Goal: Task Accomplishment & Management: Manage account settings

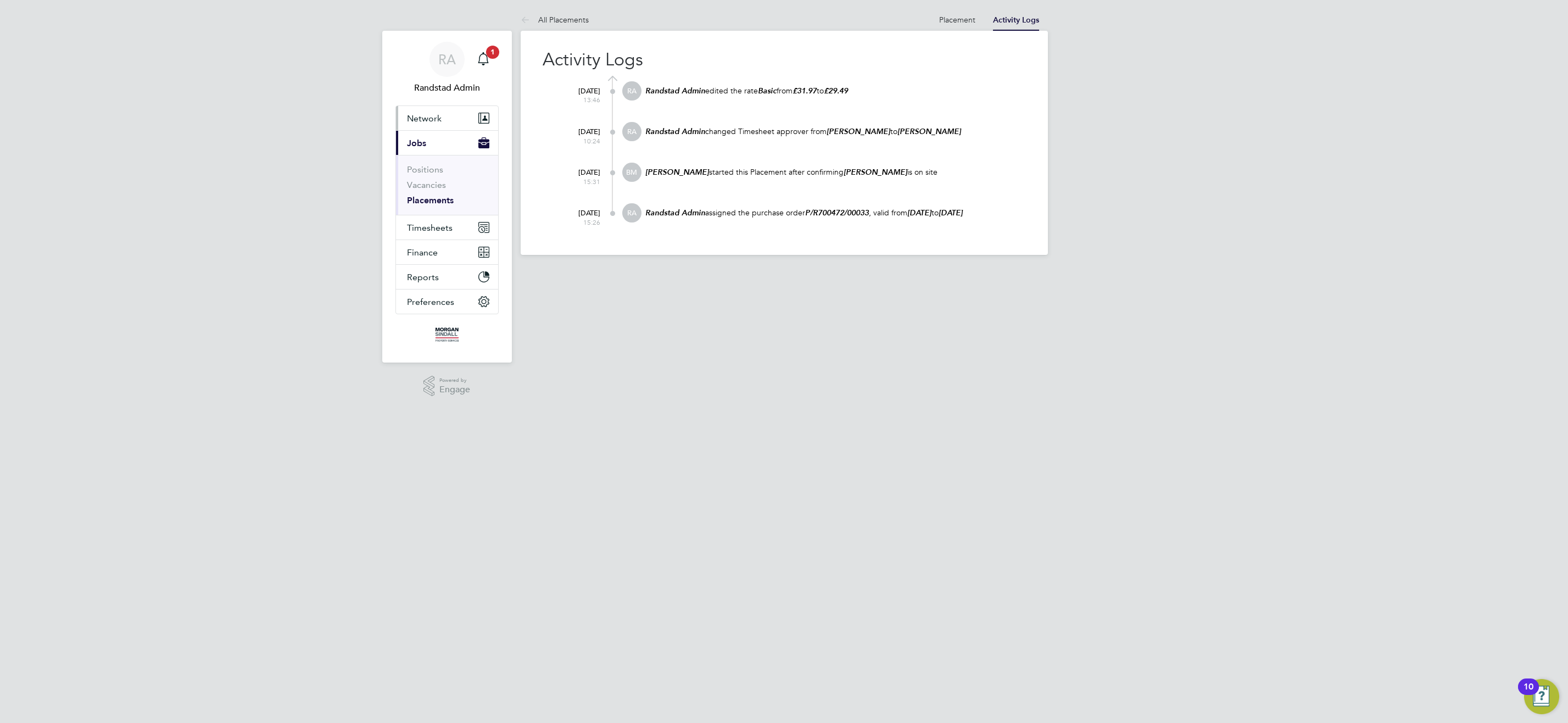
click at [415, 126] on button "Network" at bounding box center [447, 118] width 102 height 24
click at [429, 142] on link "Team Members" at bounding box center [437, 144] width 62 height 10
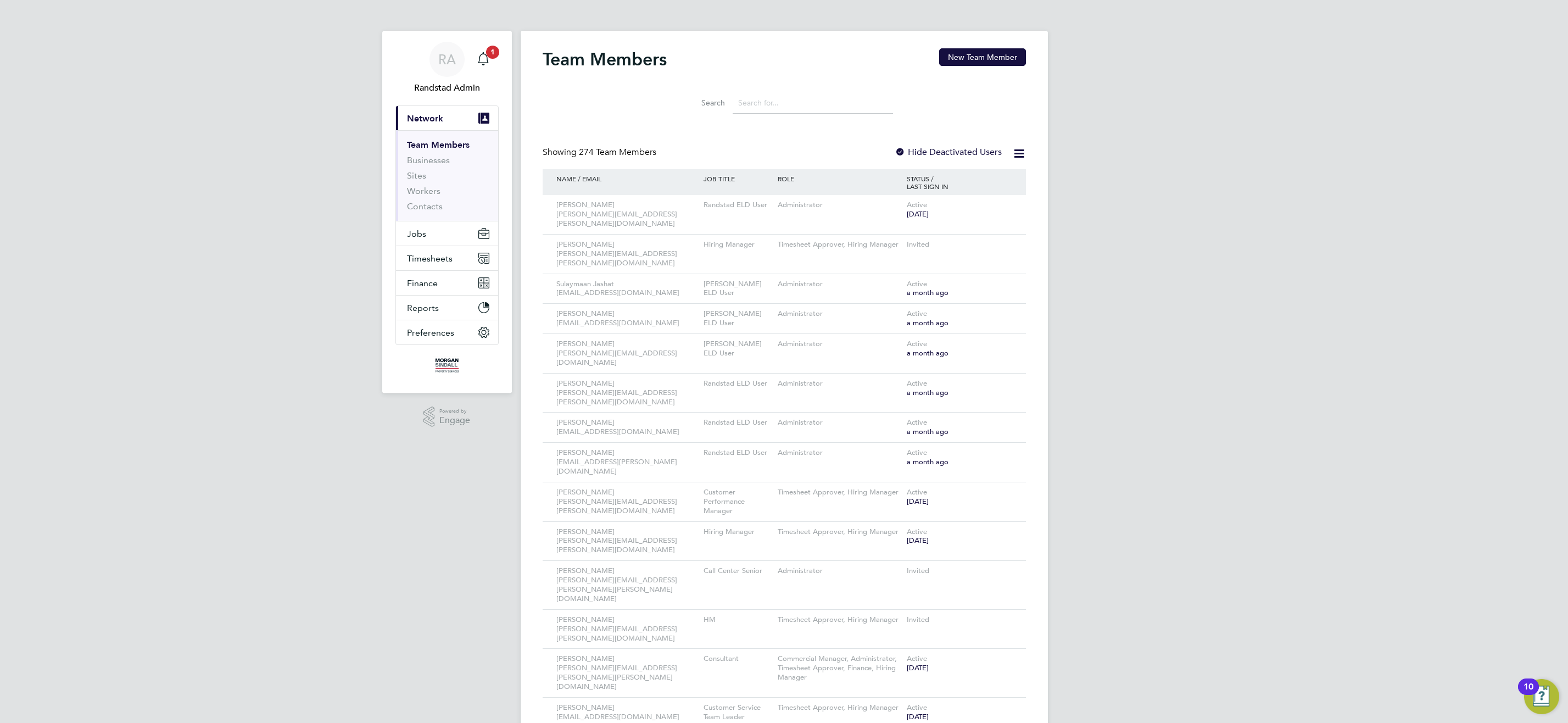
click at [807, 107] on input at bounding box center [813, 103] width 160 height 22
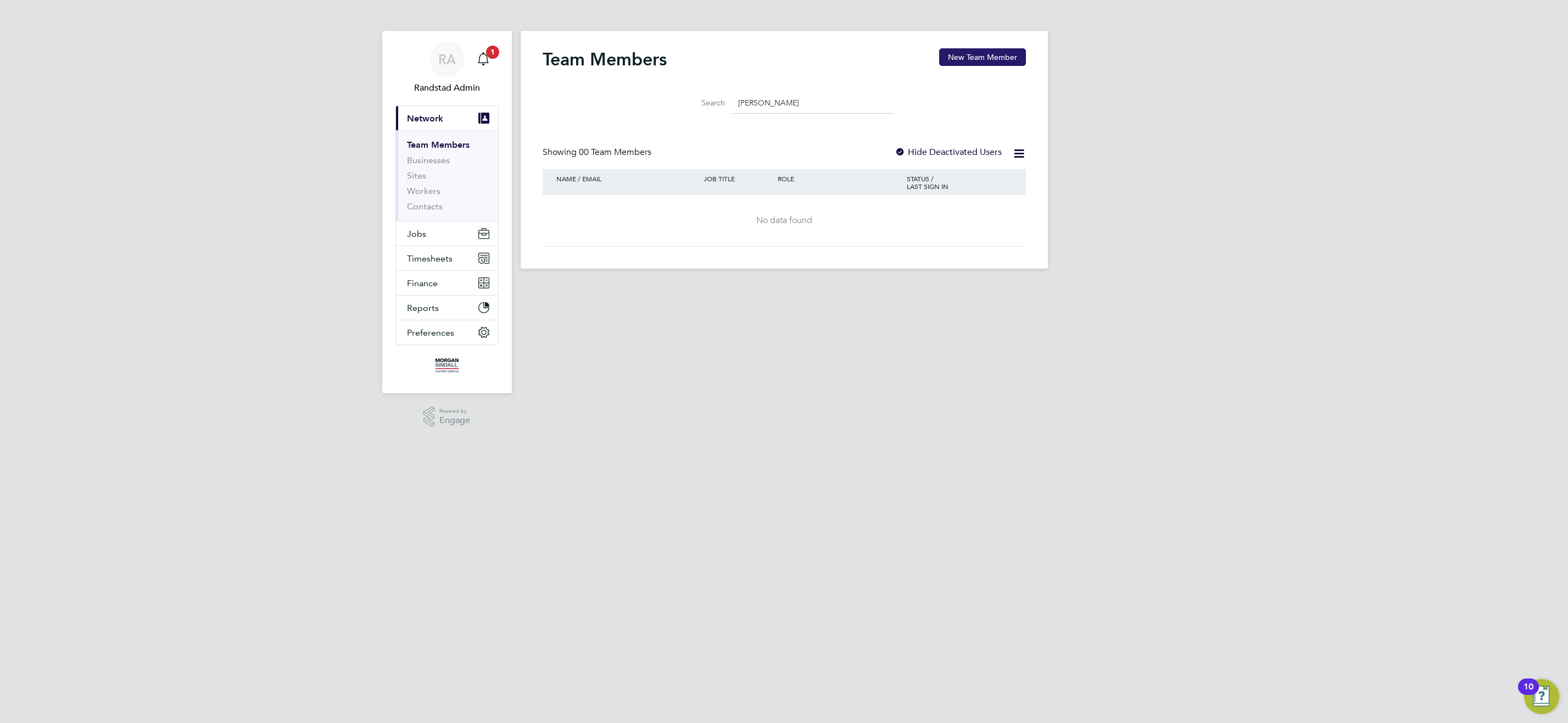
type input "james jobson"
click at [988, 55] on button "New Team Member" at bounding box center [983, 57] width 87 height 18
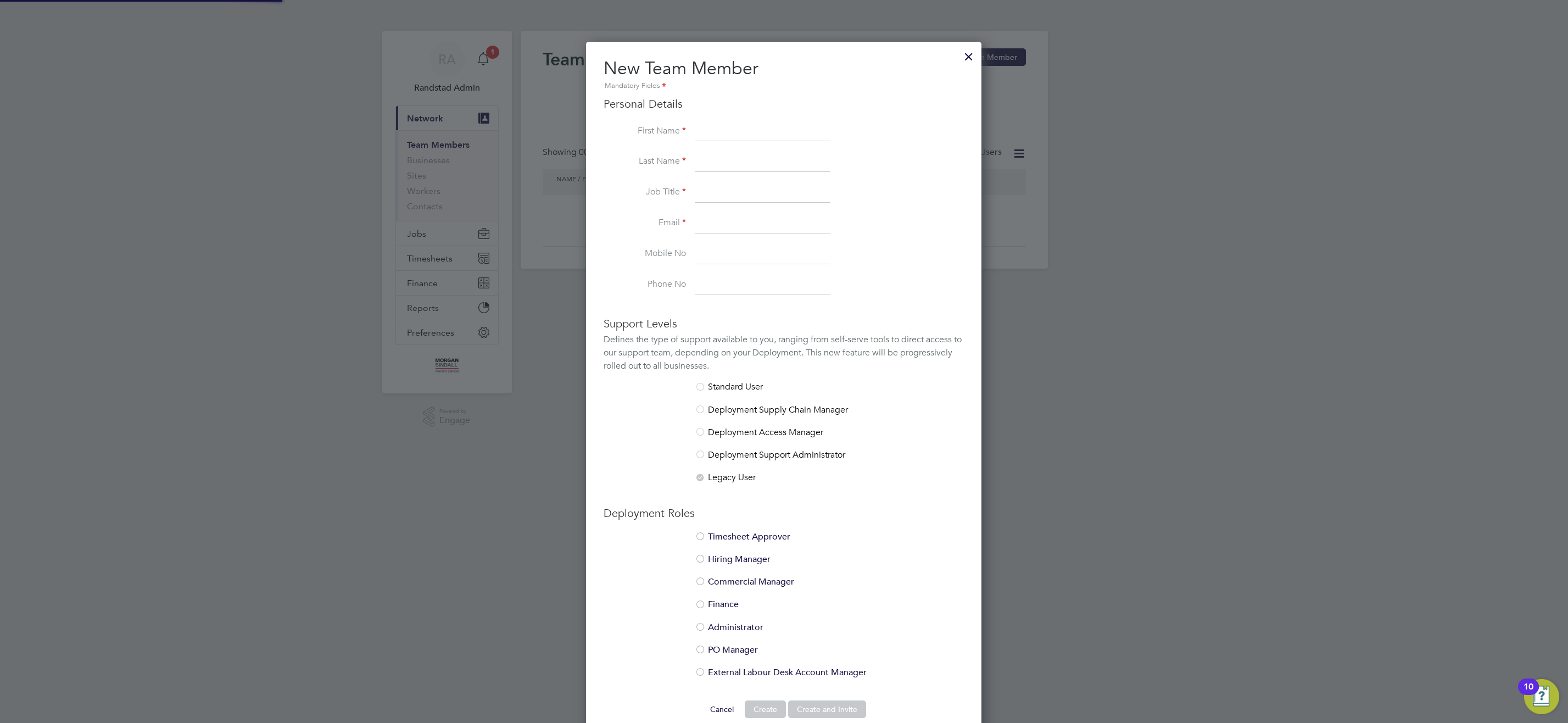
scroll to position [699, 396]
click at [710, 135] on input at bounding box center [763, 132] width 136 height 20
type input "James"
click at [719, 162] on input at bounding box center [763, 162] width 136 height 20
type input "Jobson"
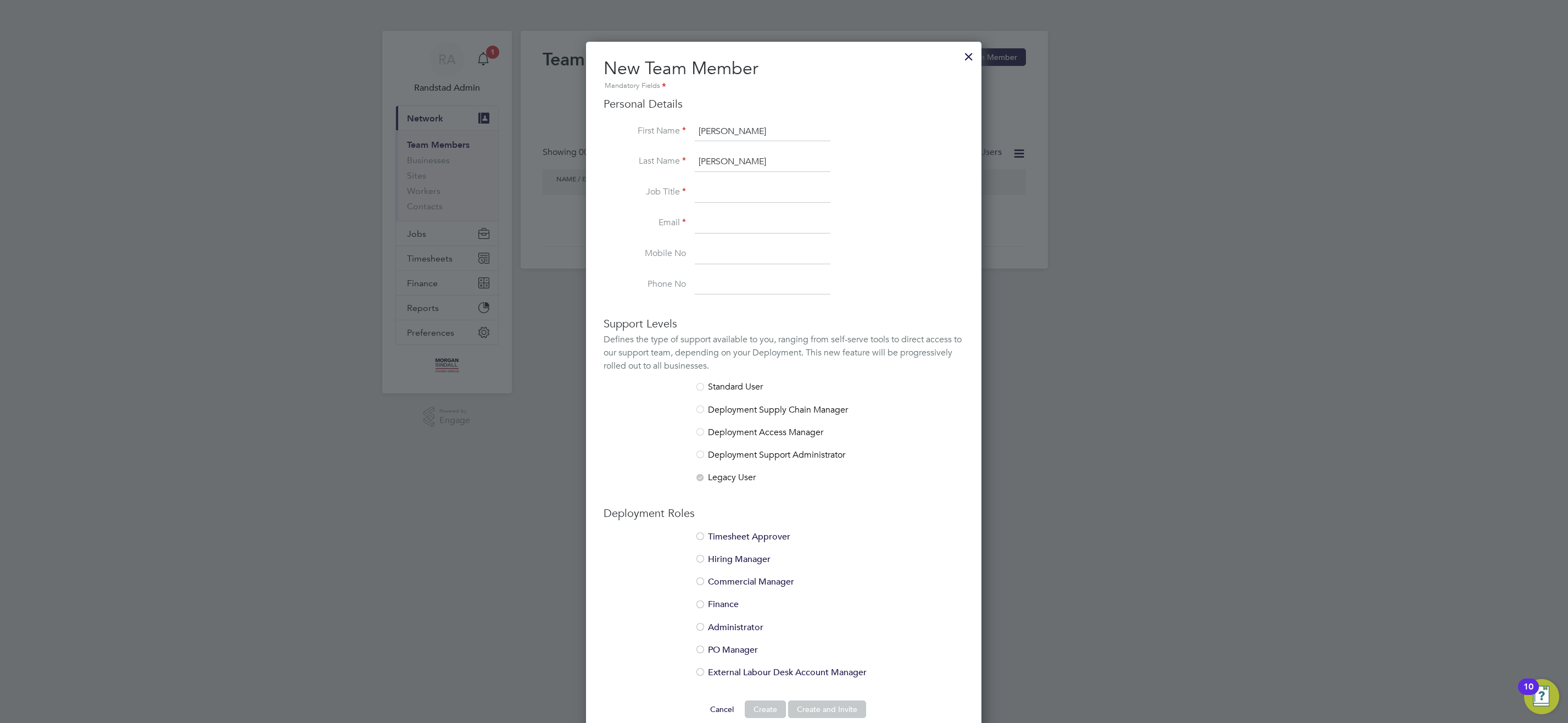
click at [767, 191] on input at bounding box center [763, 192] width 136 height 20
type input "Senior Site Manager"
click at [716, 224] on input at bounding box center [763, 224] width 136 height 20
click at [742, 227] on input at bounding box center [763, 224] width 136 height 20
paste input "James.Jobson@morgansindall.com"
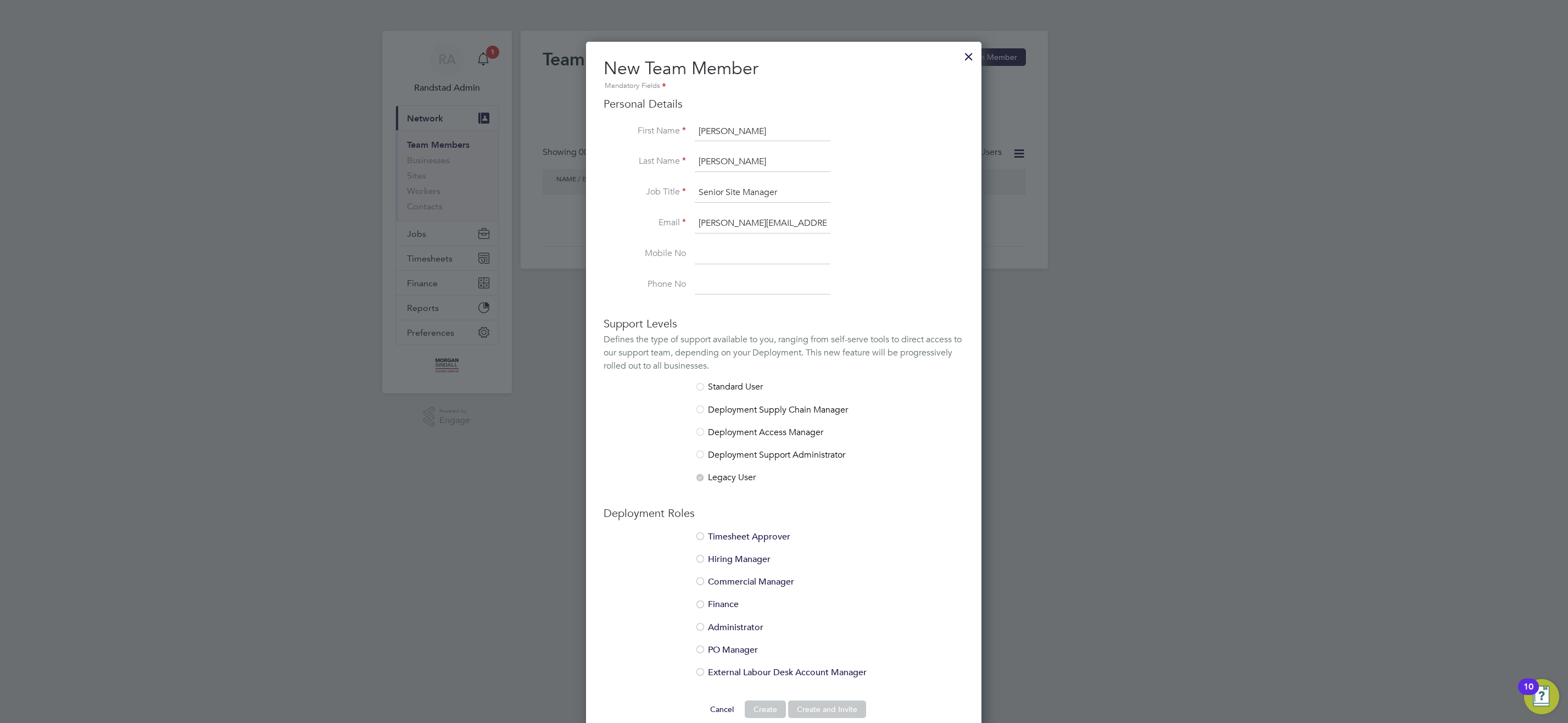
scroll to position [0, 10]
type input "James.Jobson@morgansindall.com"
click at [721, 253] on input at bounding box center [763, 254] width 136 height 20
type input "07970639376"
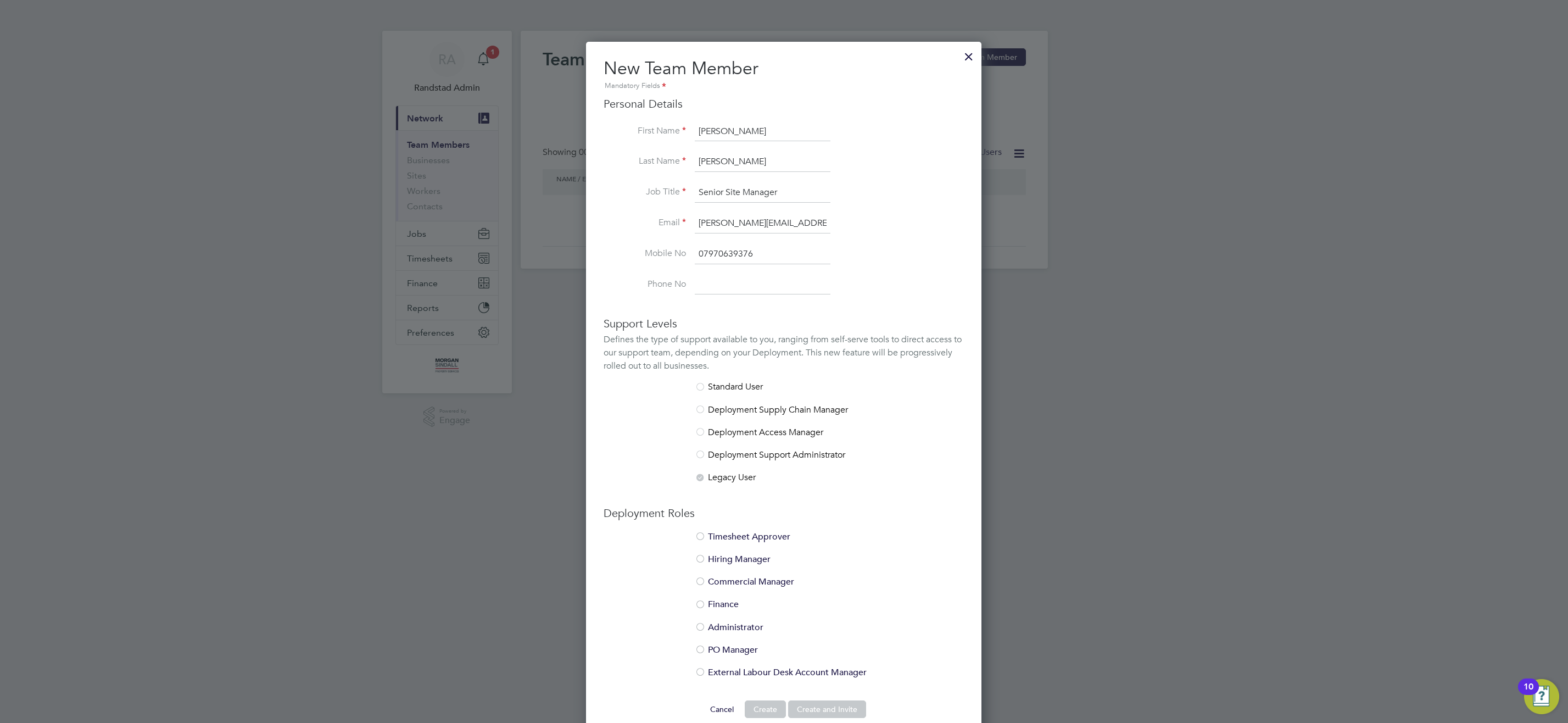
click at [698, 535] on div at bounding box center [700, 537] width 11 height 11
click at [699, 556] on div at bounding box center [700, 560] width 11 height 11
click at [828, 704] on button "Create and Invite" at bounding box center [826, 709] width 78 height 18
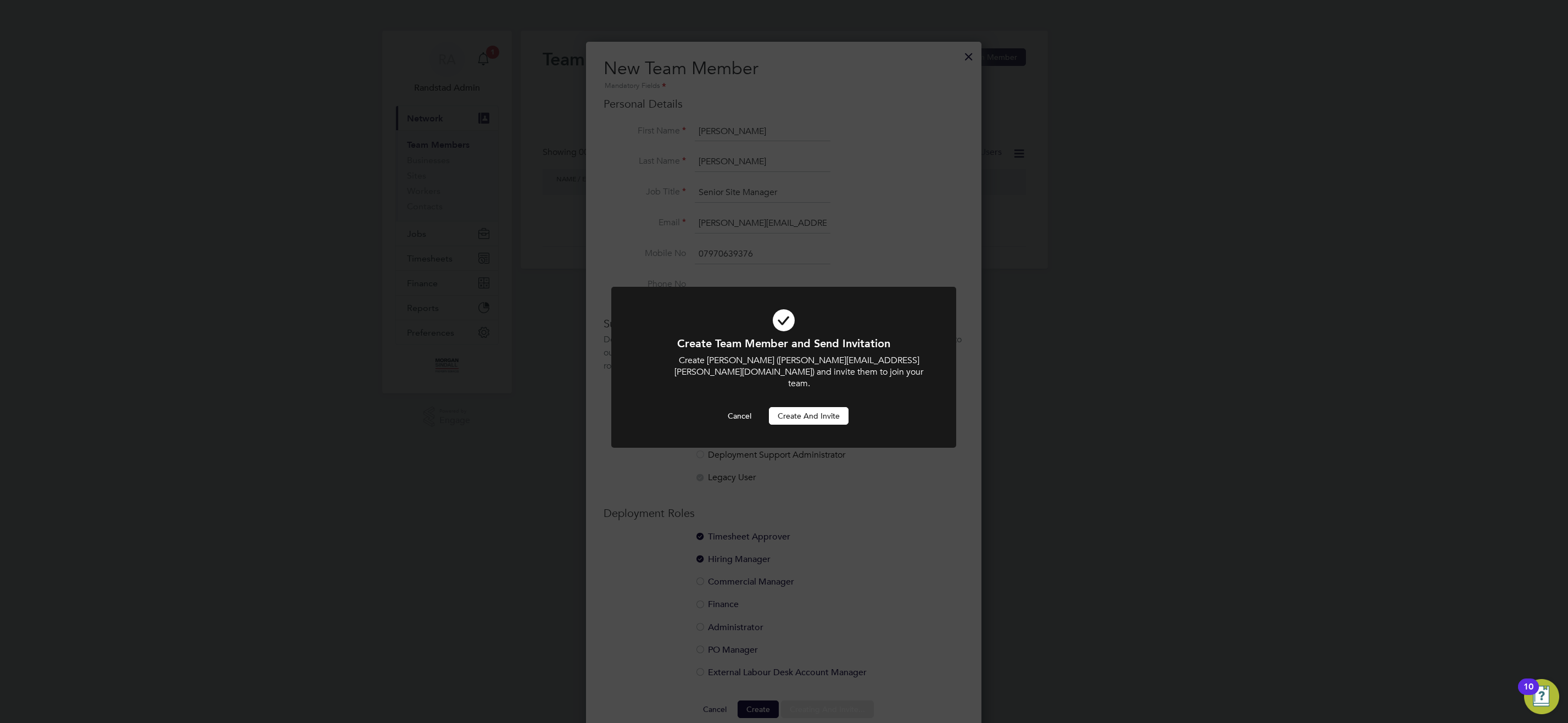
click at [797, 410] on button "Create and invite" at bounding box center [808, 416] width 79 height 18
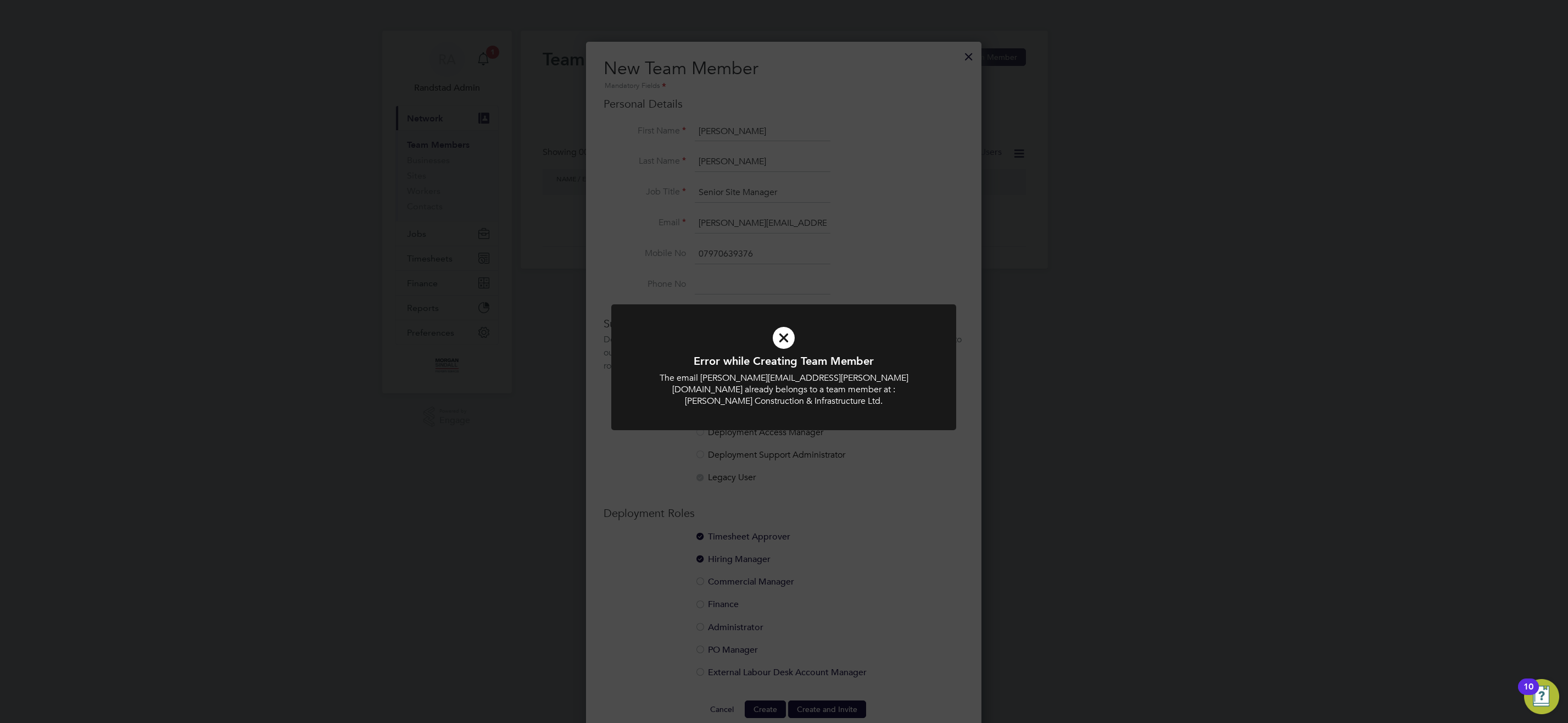
click at [777, 340] on icon at bounding box center [784, 338] width 286 height 43
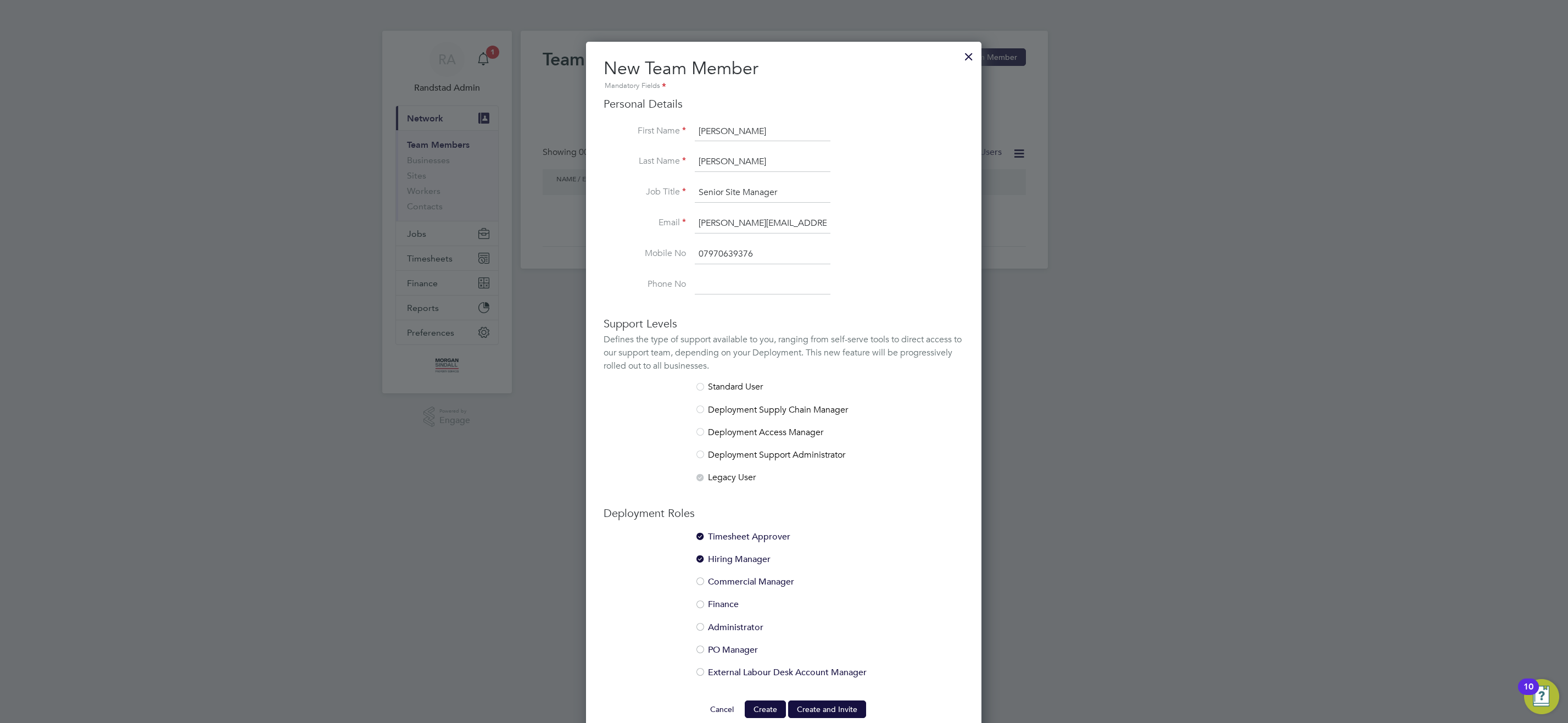
click at [968, 56] on div at bounding box center [968, 54] width 20 height 20
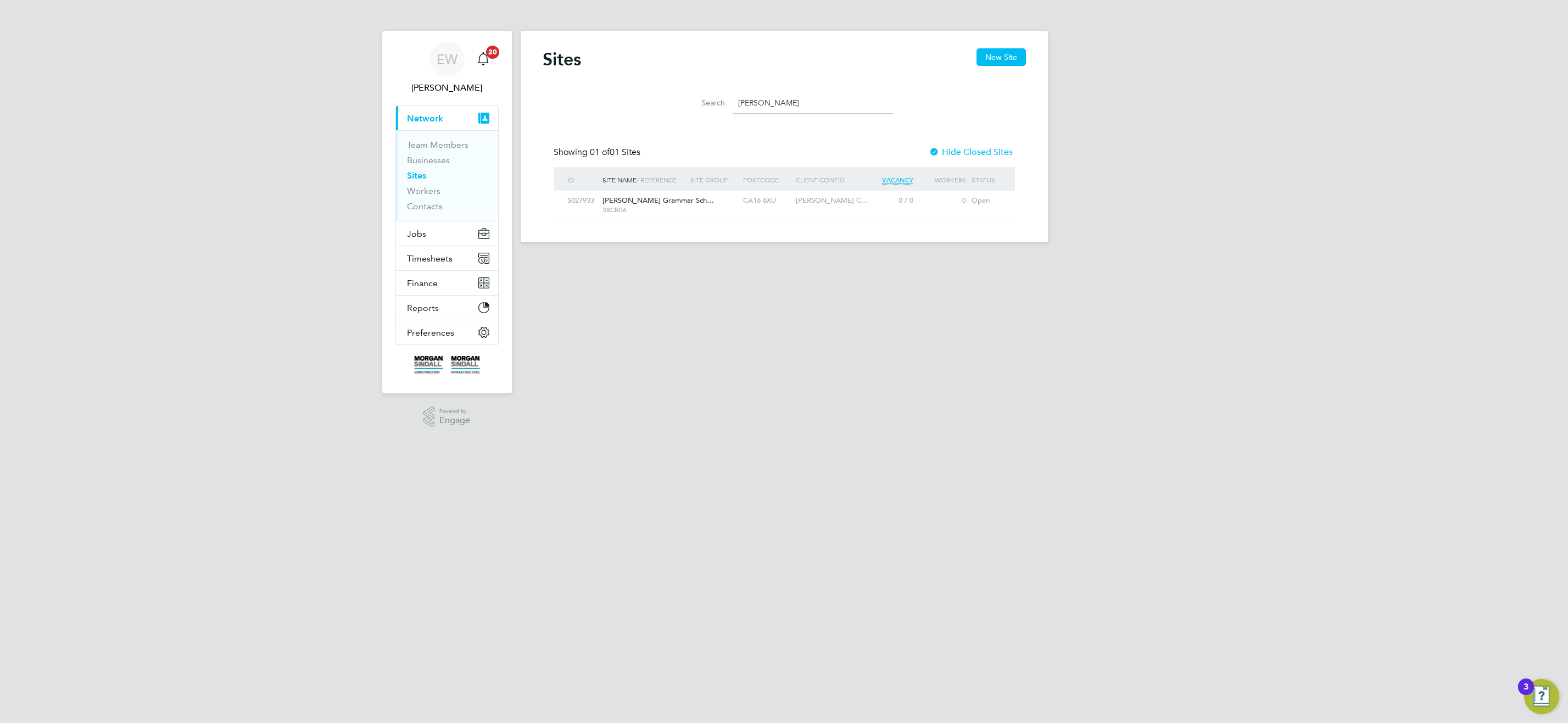
scroll to position [21, 71]
click at [428, 147] on link "Team Members" at bounding box center [437, 144] width 62 height 10
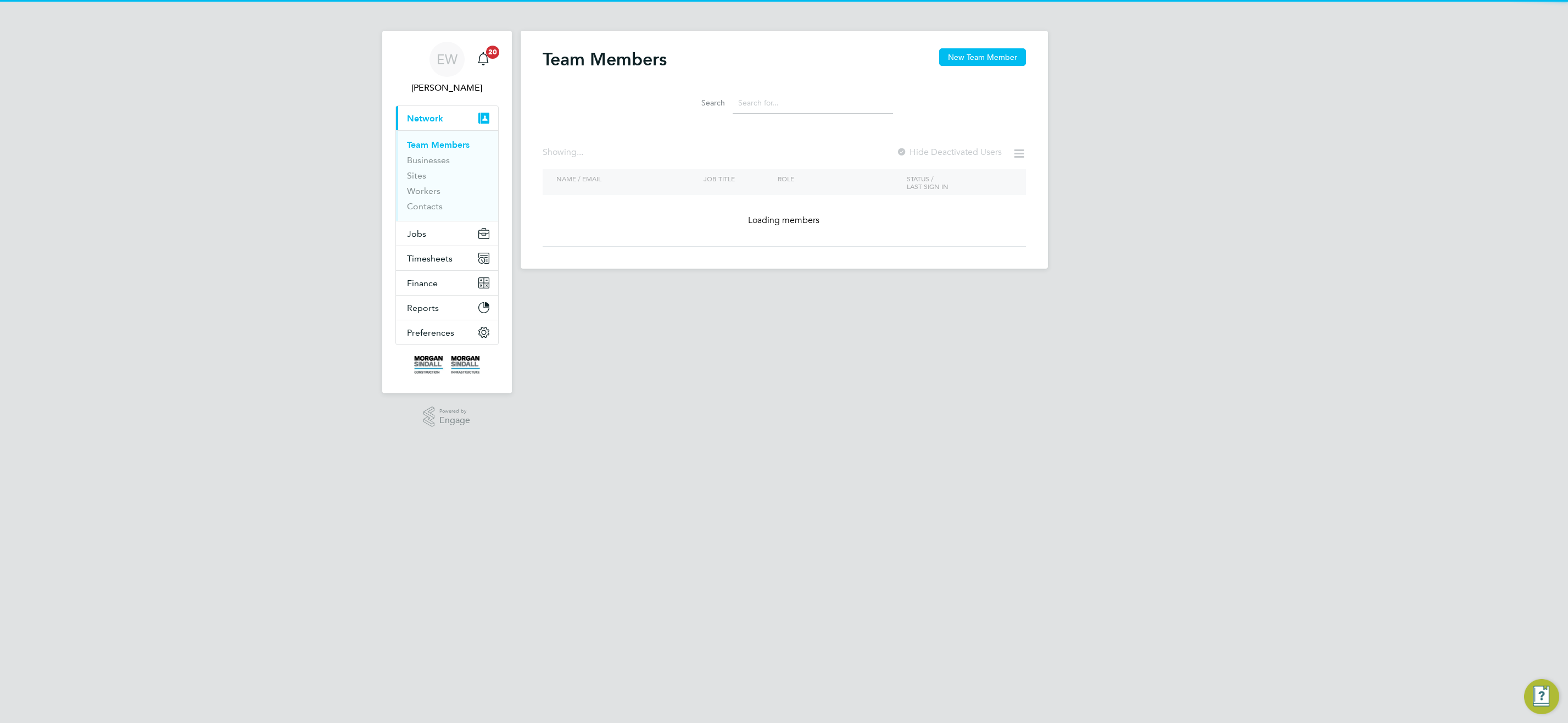
click at [839, 103] on input at bounding box center [813, 103] width 160 height 22
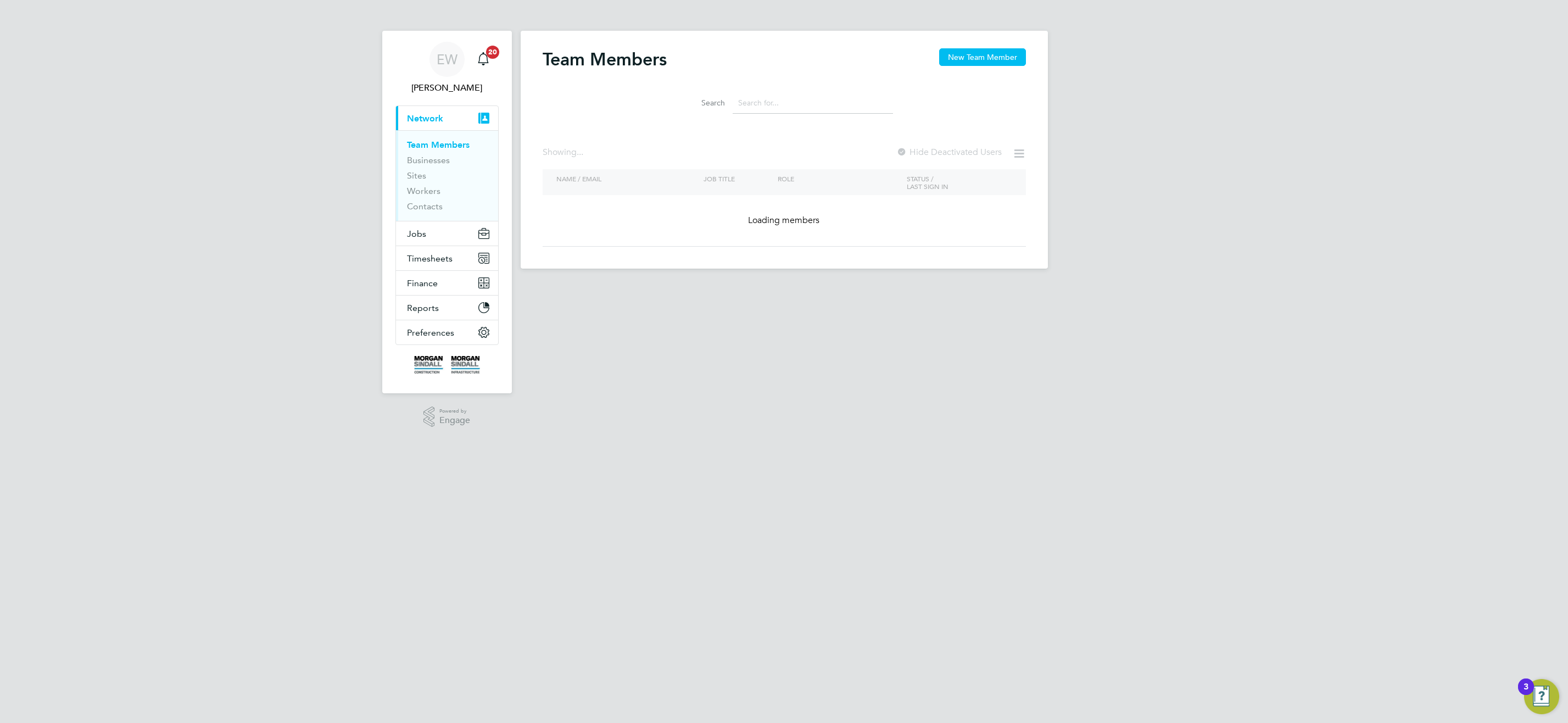
type input "h"
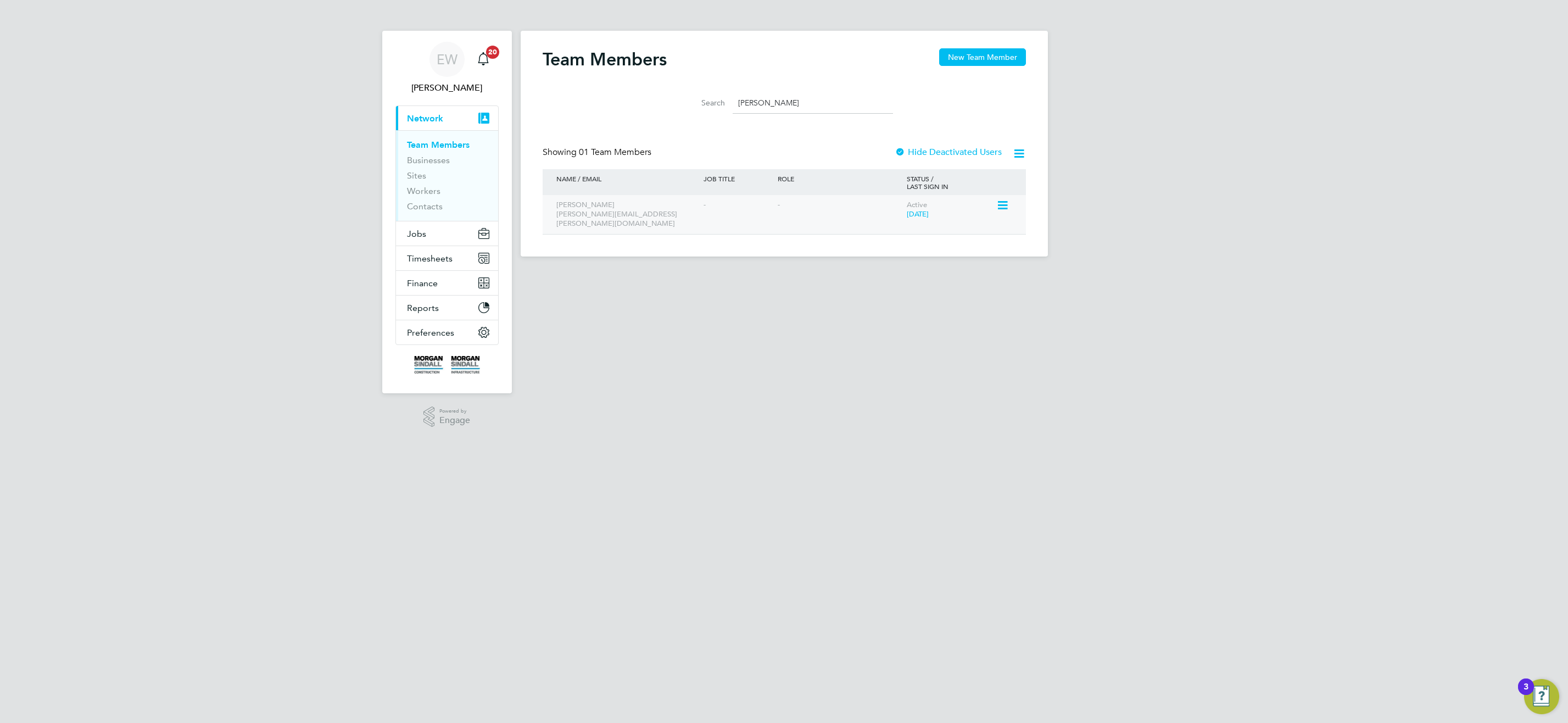
type input "[PERSON_NAME]"
click at [1007, 205] on icon at bounding box center [1002, 205] width 11 height 13
click at [905, 243] on li "Invite User" at bounding box center [941, 246] width 132 height 16
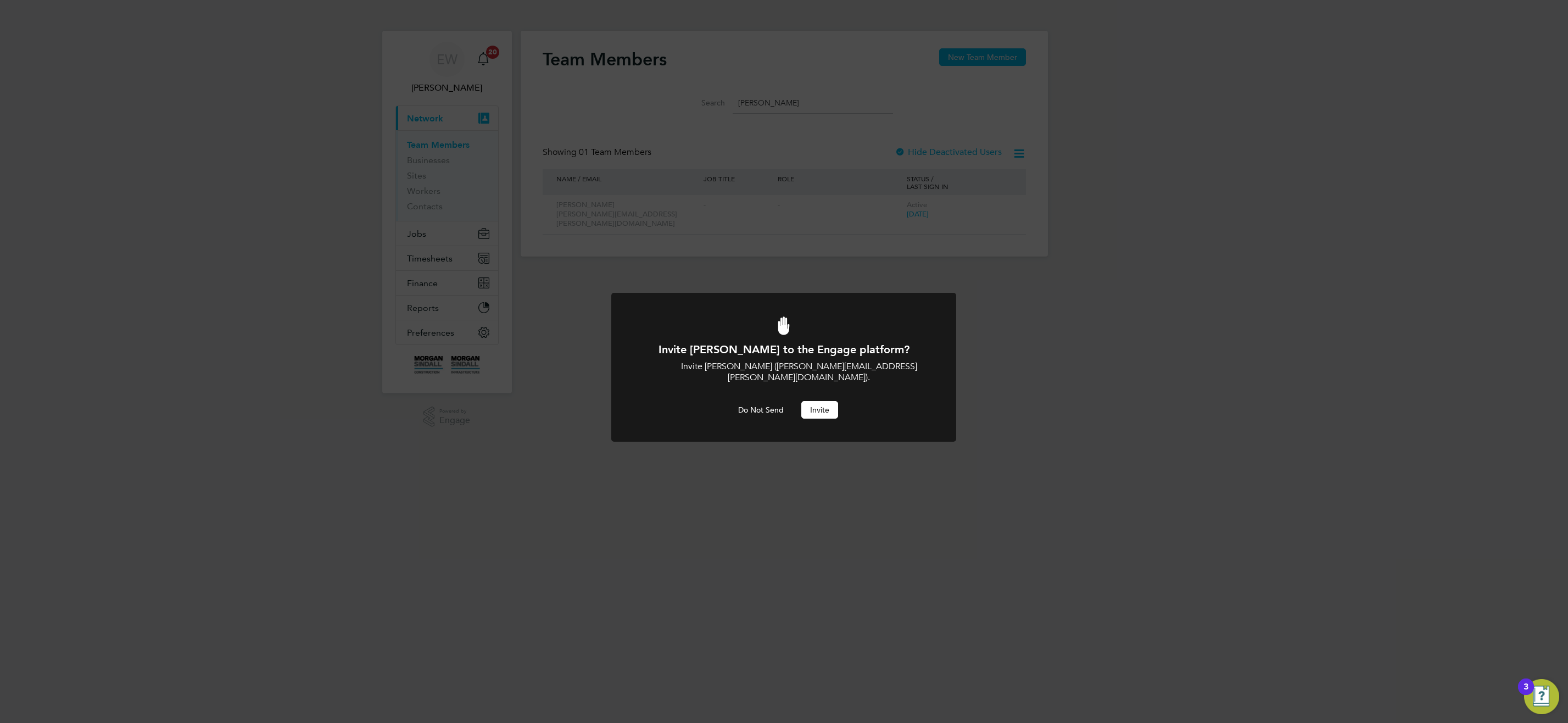
click at [831, 401] on button "Invite" at bounding box center [820, 410] width 37 height 18
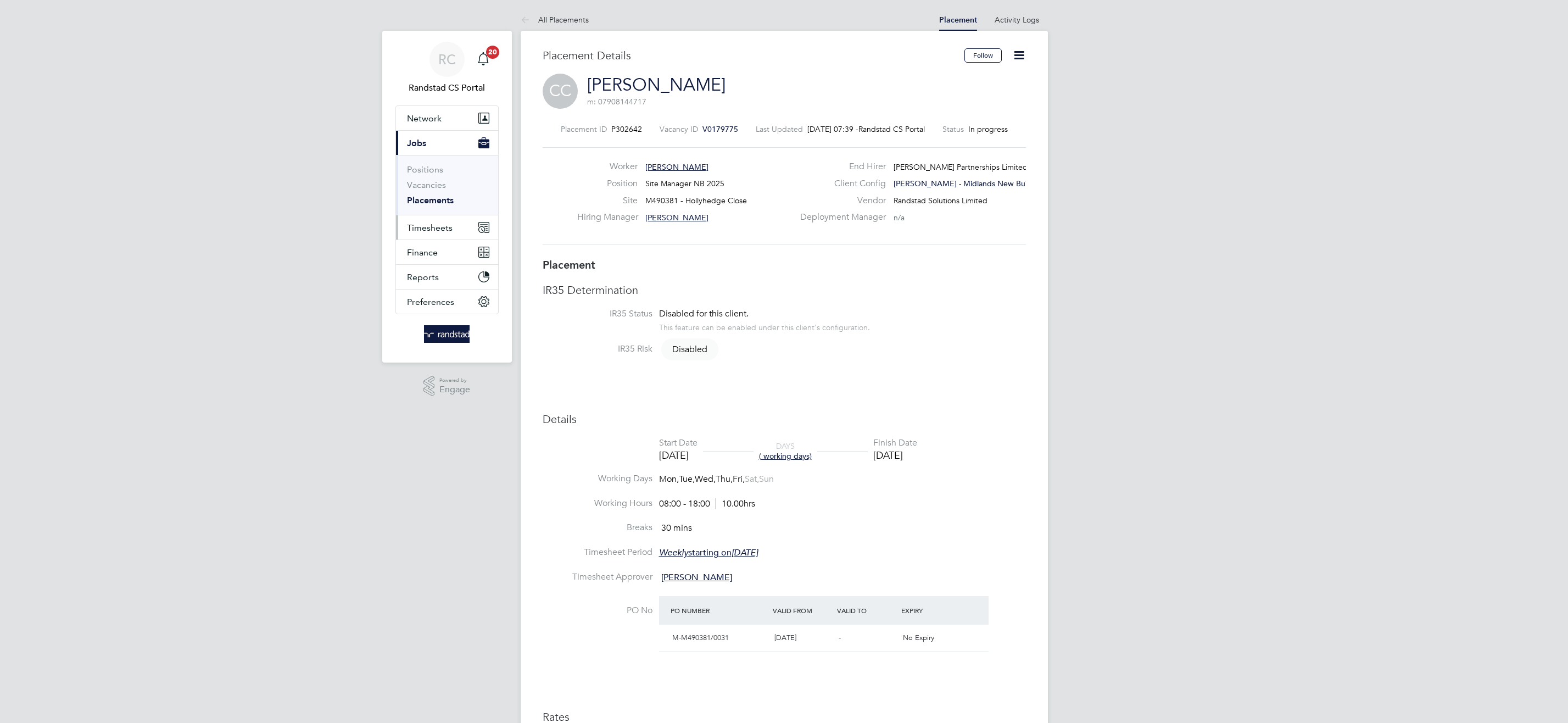
click at [425, 229] on span "Timesheets" at bounding box center [429, 228] width 45 height 10
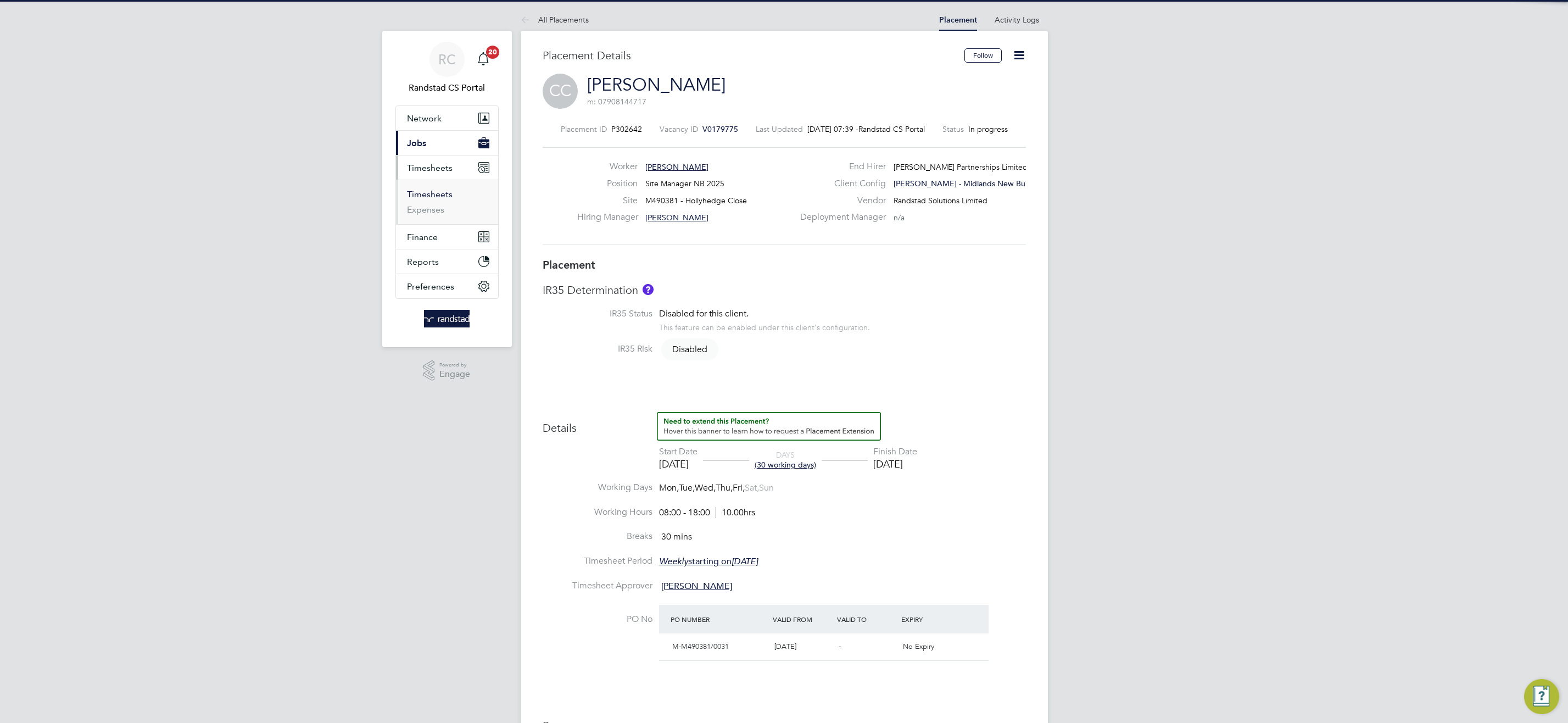
click at [445, 197] on link "Timesheets" at bounding box center [429, 194] width 45 height 10
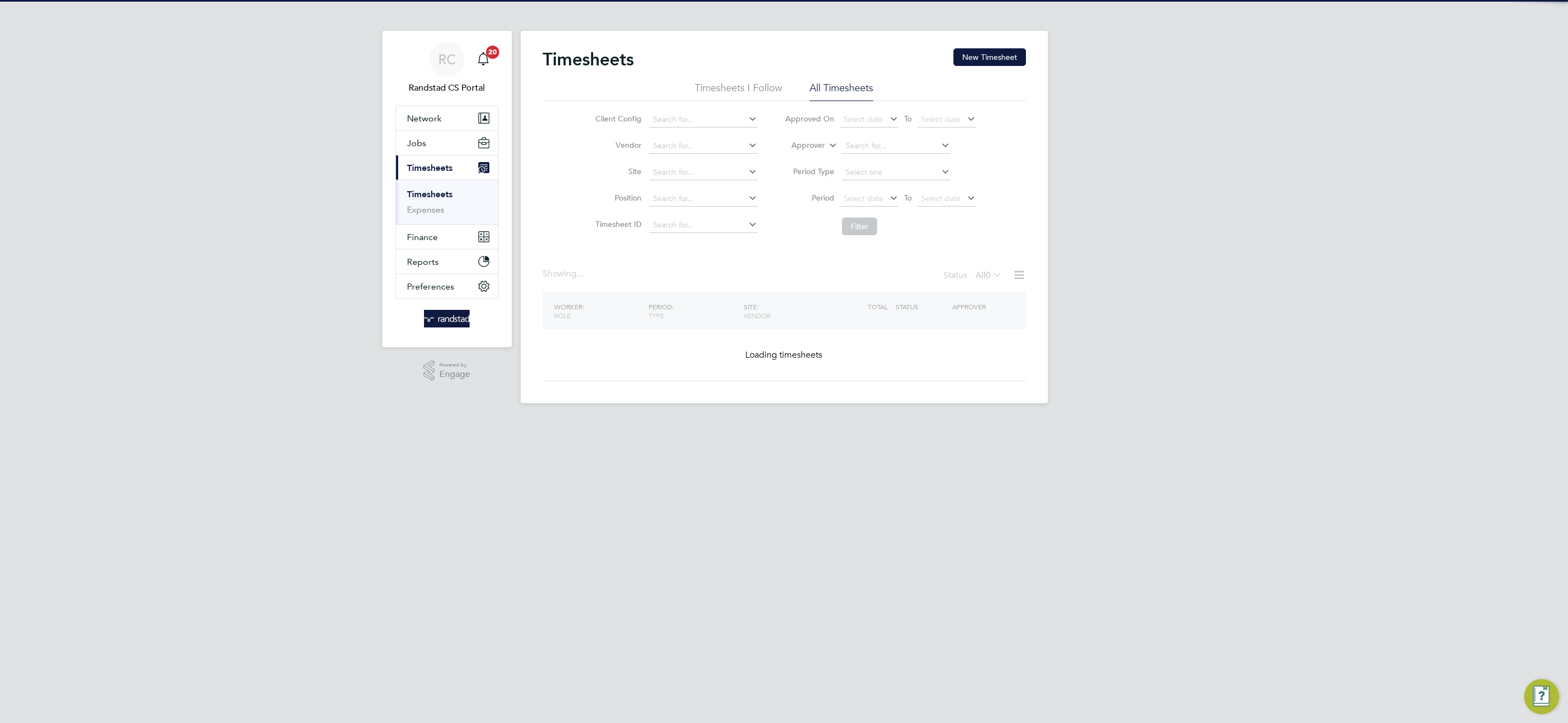
click at [826, 141] on icon at bounding box center [826, 142] width 0 height 10
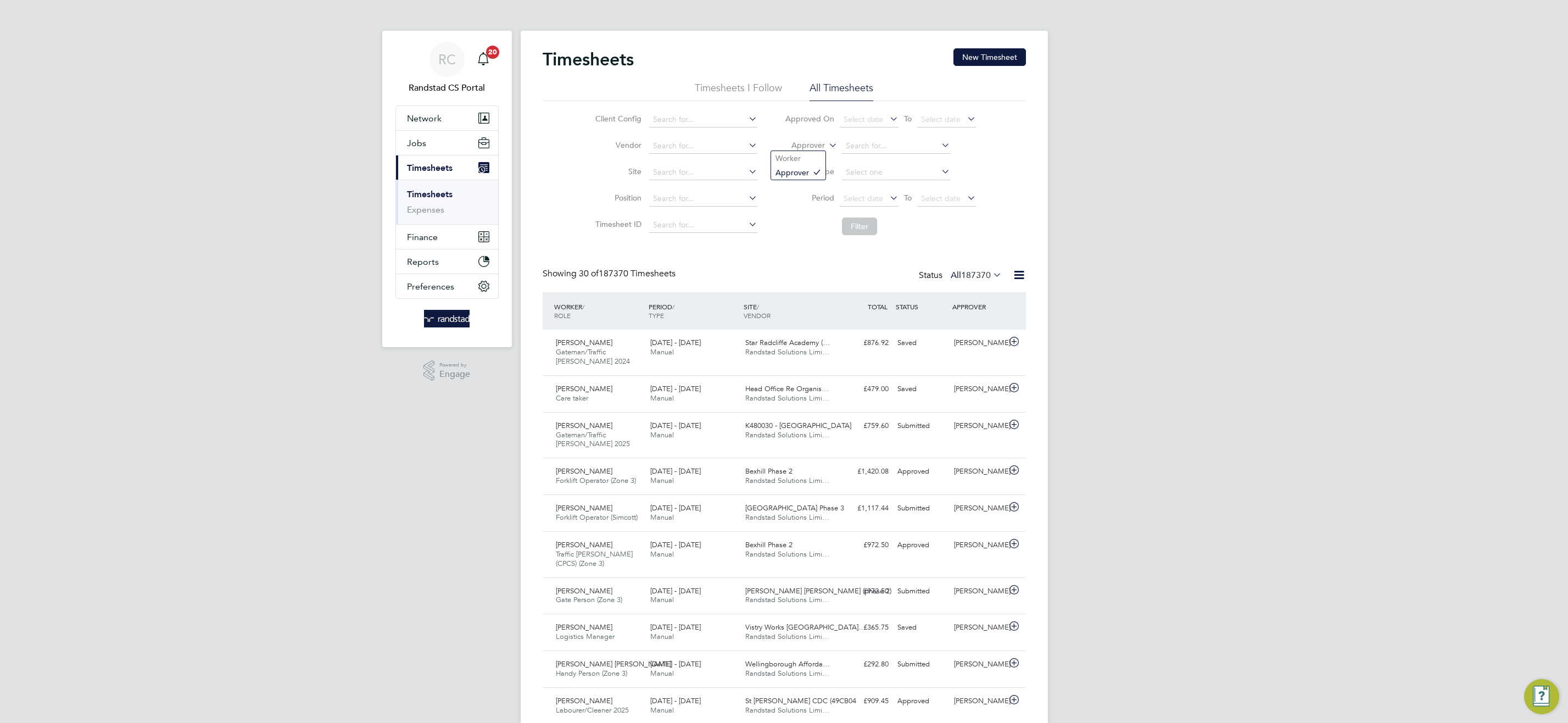
click at [826, 145] on icon at bounding box center [826, 142] width 0 height 10
drag, startPoint x: 806, startPoint y: 158, endPoint x: 818, endPoint y: 156, distance: 12.2
click at [818, 156] on li "Worker" at bounding box center [798, 158] width 54 height 14
click at [871, 145] on input at bounding box center [896, 146] width 108 height 16
click at [858, 144] on input "arthur wo" at bounding box center [896, 146] width 108 height 16
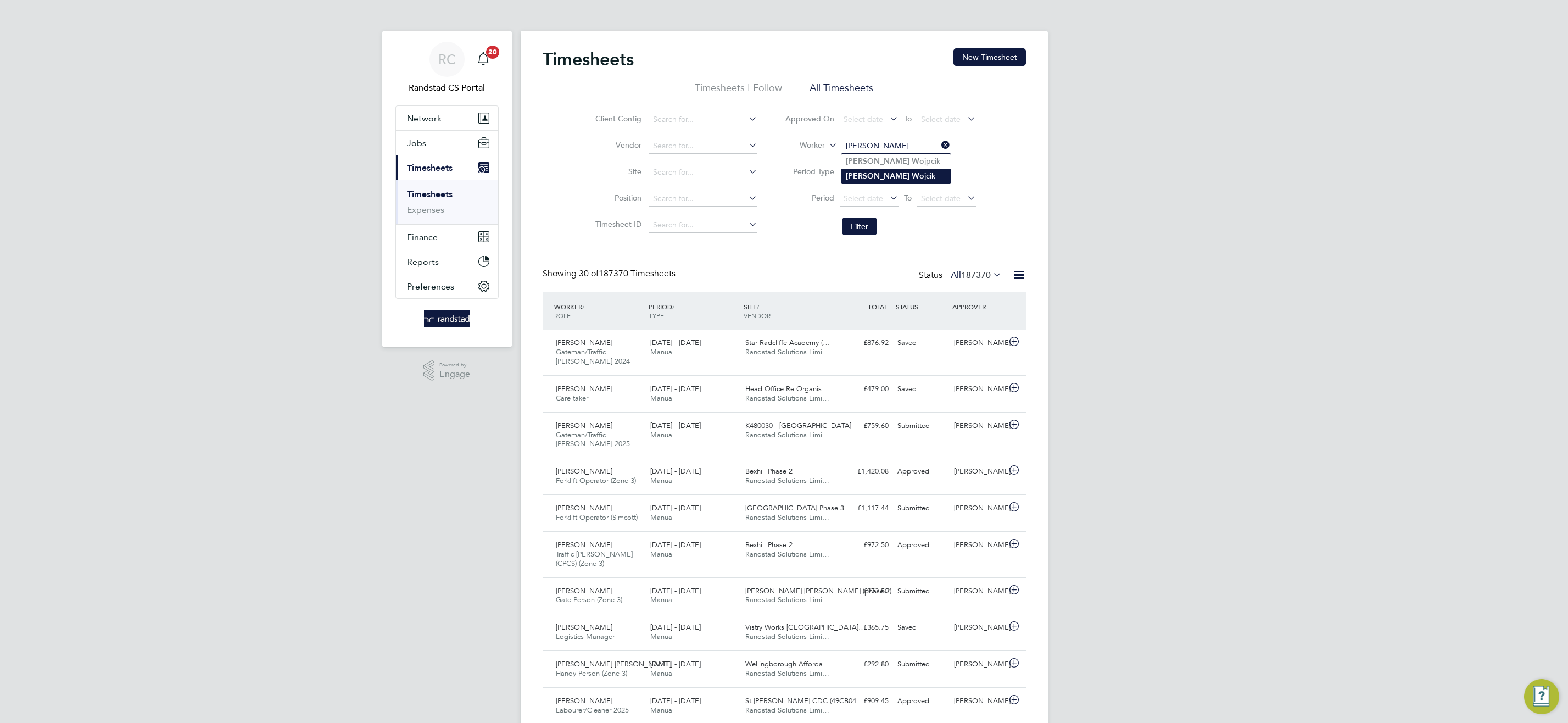
click at [895, 178] on li "Artur Wo jcik" at bounding box center [896, 176] width 109 height 15
type input "Artur Wojcik"
click at [871, 223] on button "Filter" at bounding box center [860, 226] width 35 height 18
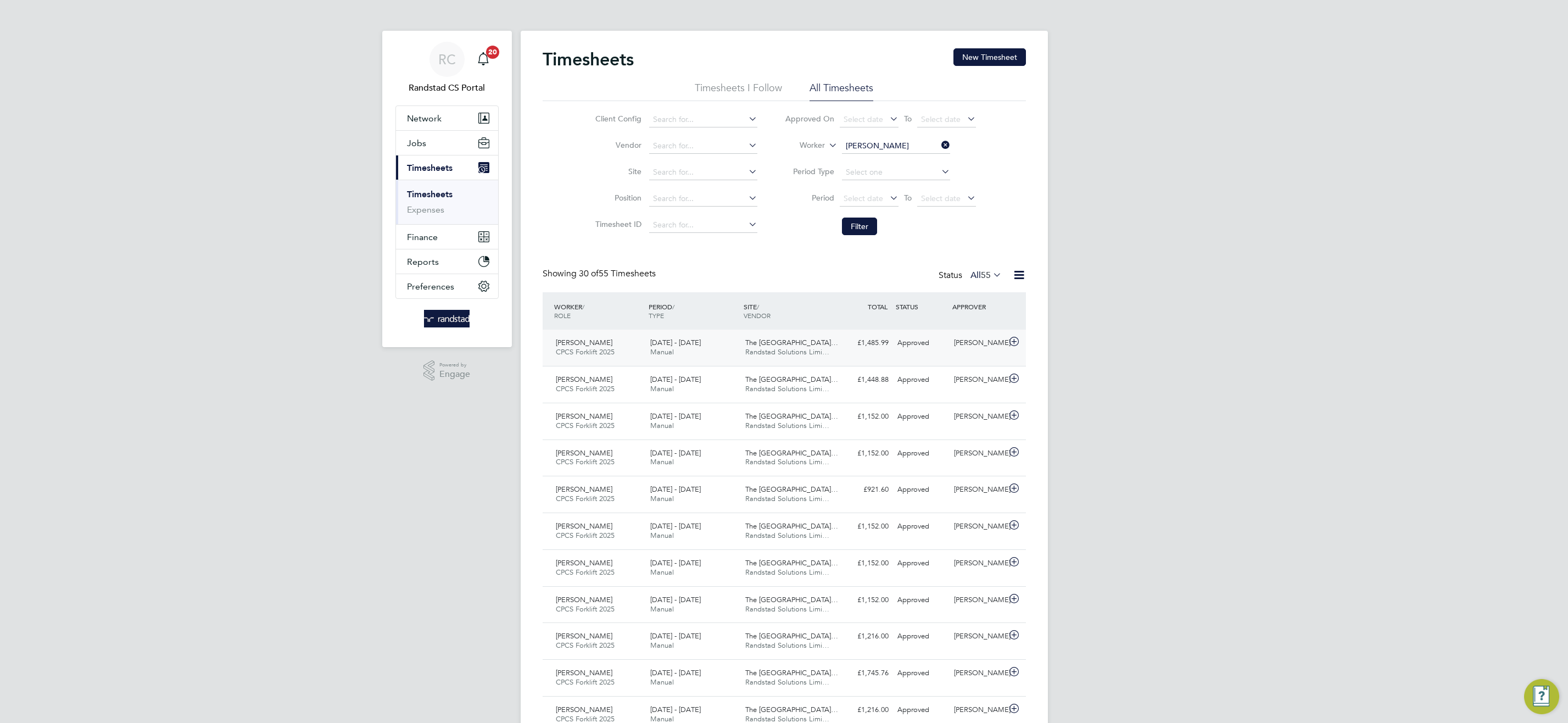
click at [822, 353] on span "Randstad Solutions Limi…" at bounding box center [787, 352] width 84 height 10
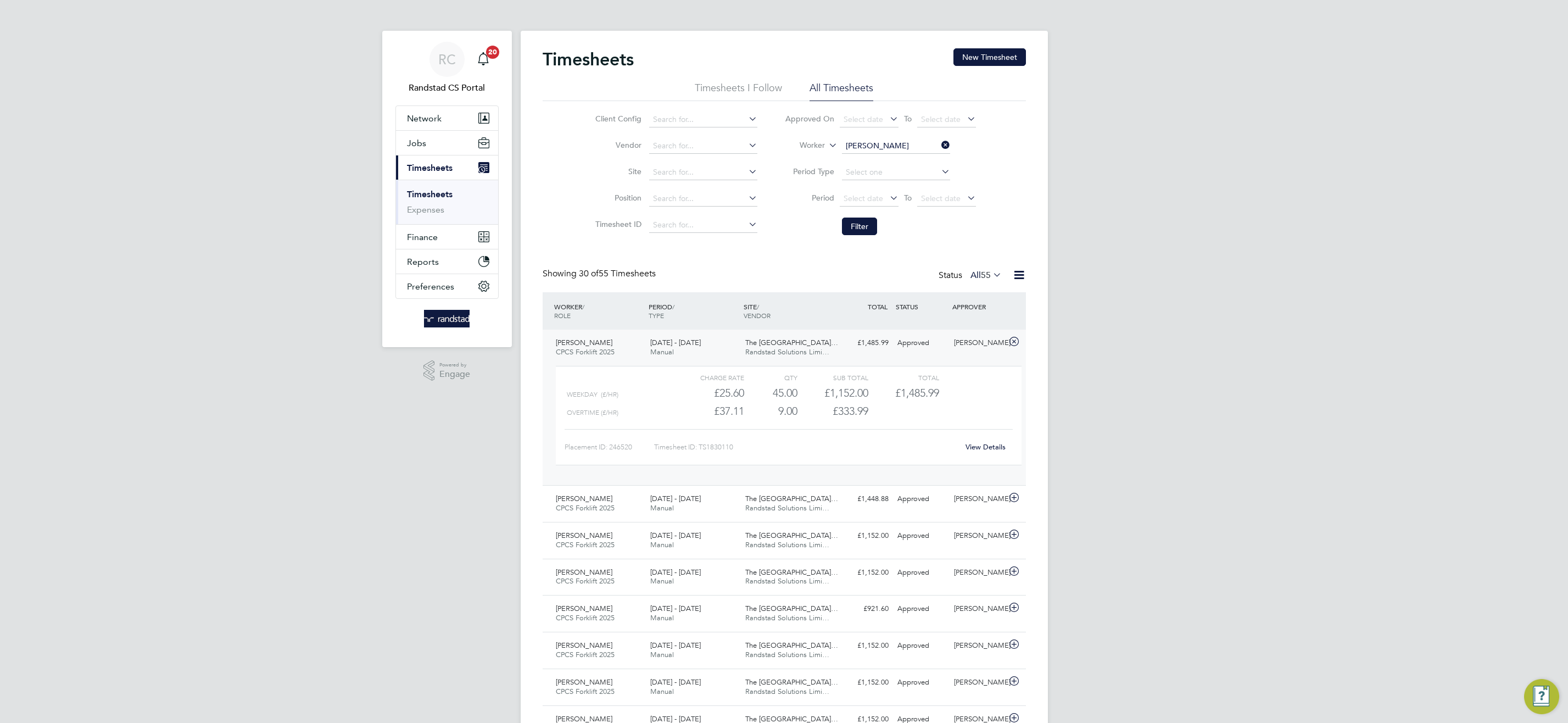
click at [998, 448] on link "View Details" at bounding box center [985, 447] width 40 height 10
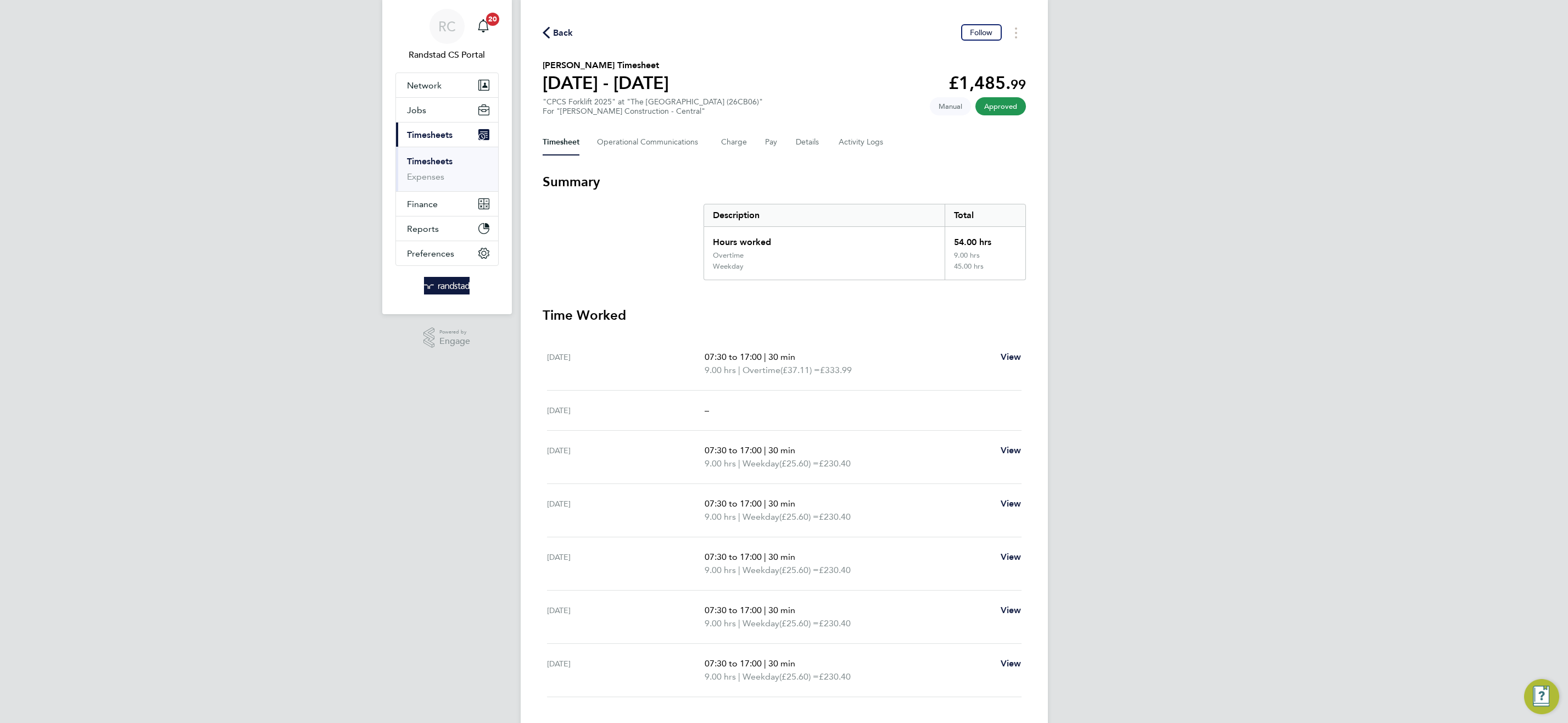
scroll to position [104, 0]
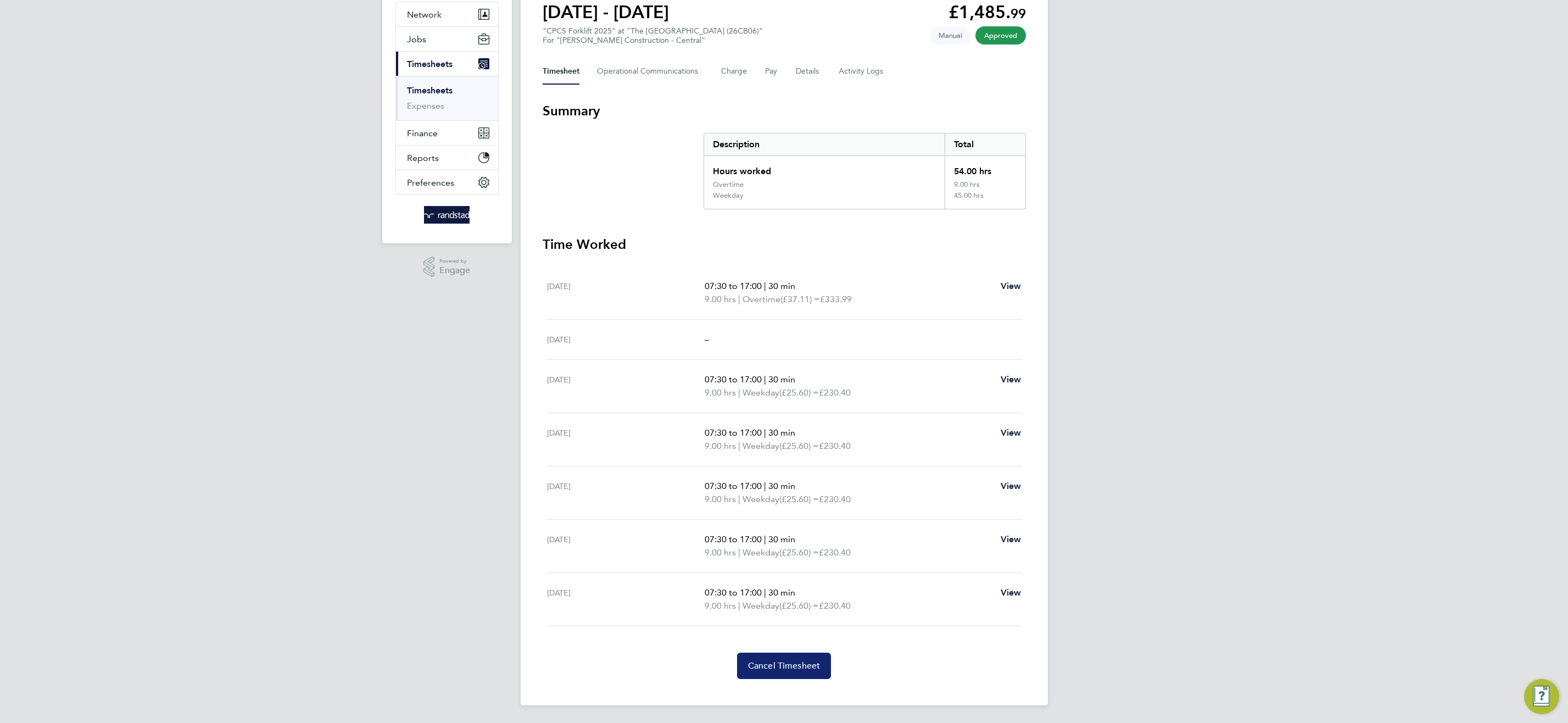
click at [805, 671] on span "Cancel Timesheet" at bounding box center [784, 666] width 73 height 11
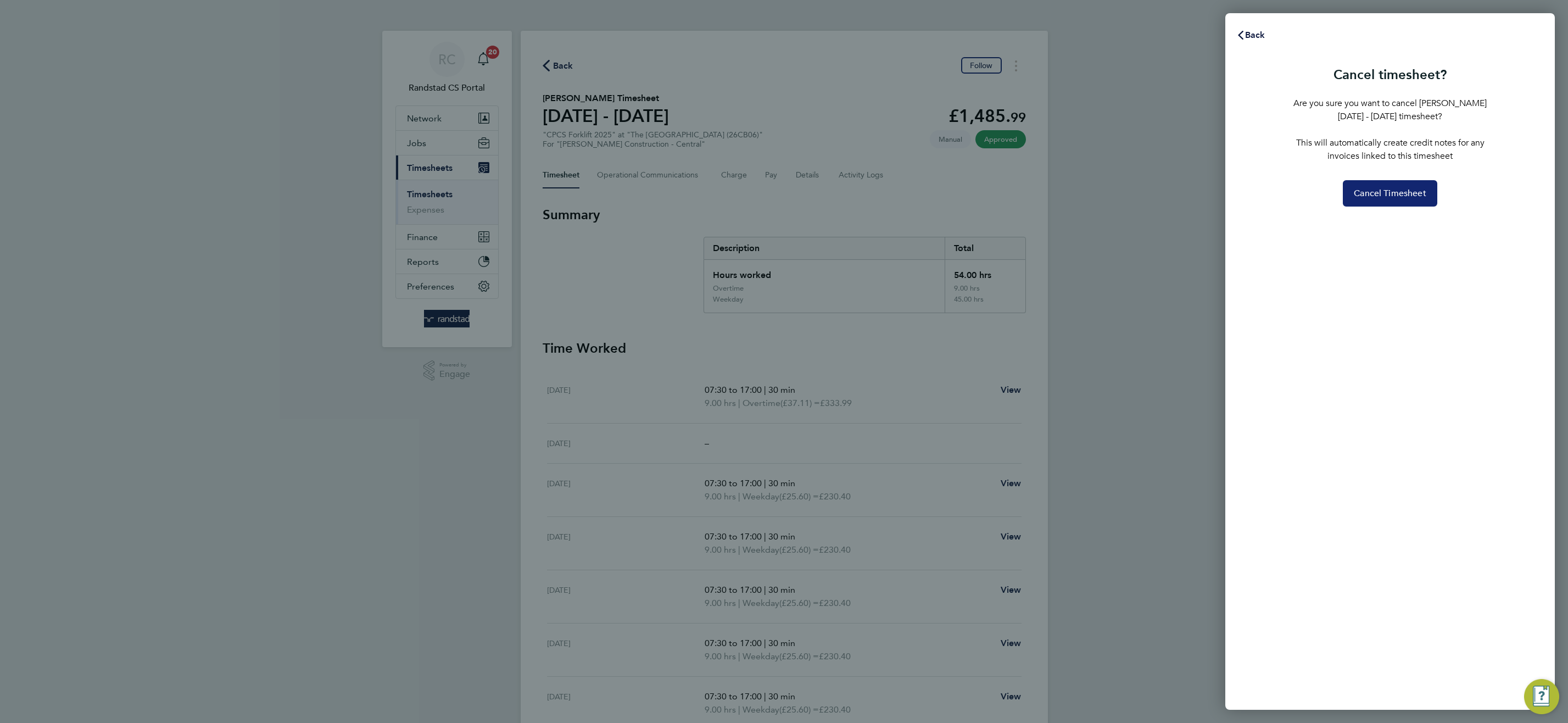
drag, startPoint x: 1386, startPoint y: 192, endPoint x: 1241, endPoint y: 294, distance: 177.3
click at [1386, 192] on span "Cancel Timesheet" at bounding box center [1389, 194] width 73 height 11
